Goal: Task Accomplishment & Management: Use online tool/utility

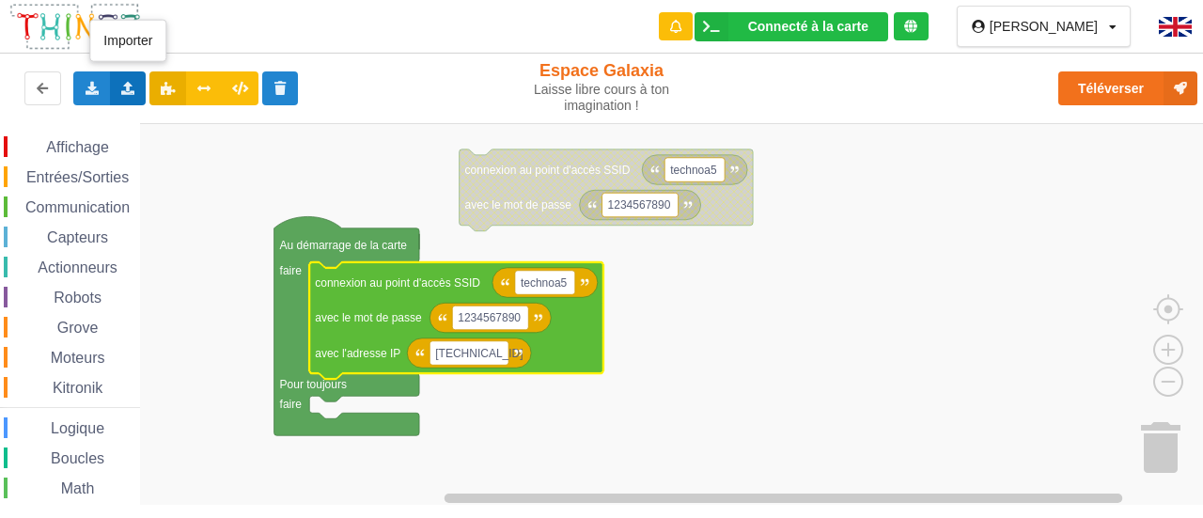
click at [132, 95] on div "Importer un assemblage de blocs Importer du code Python" at bounding box center [128, 88] width 37 height 34
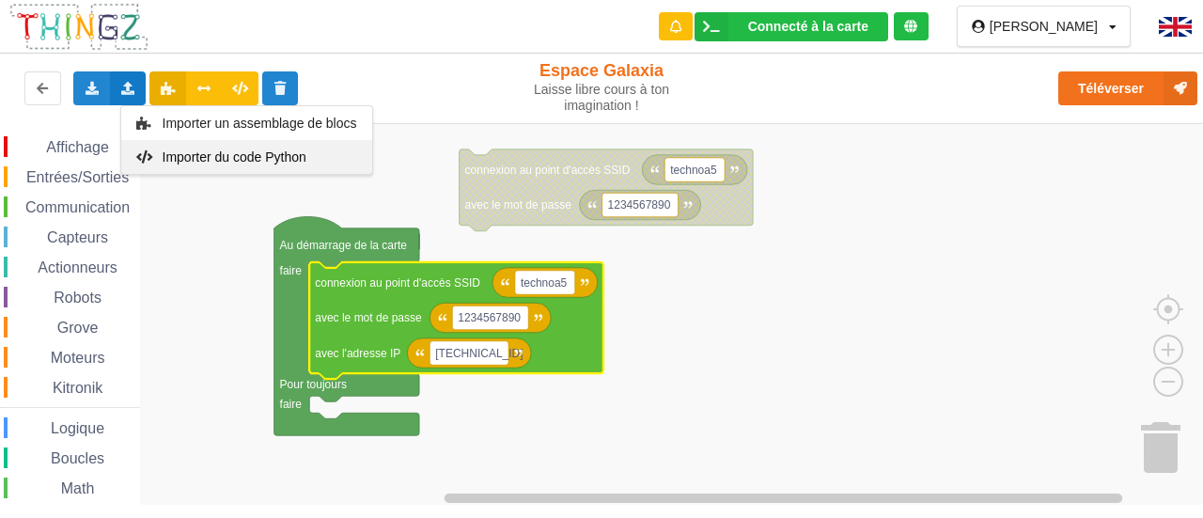
click at [179, 152] on span "Importer du code Python" at bounding box center [234, 156] width 144 height 15
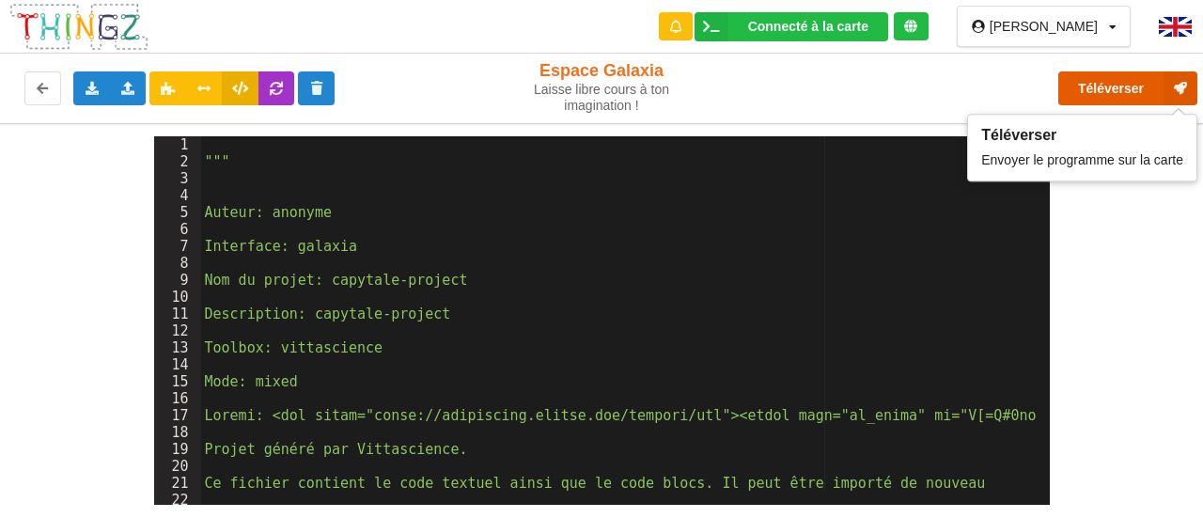
click at [1120, 89] on button "Téléverser" at bounding box center [1127, 88] width 139 height 34
